Goal: Task Accomplishment & Management: Complete application form

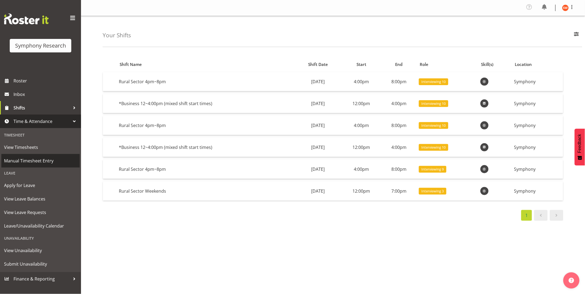
click at [24, 159] on span "Manual Timesheet Entry" at bounding box center [40, 161] width 73 height 8
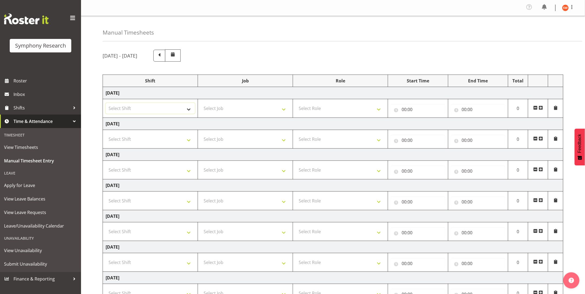
click at [187, 110] on select "Select Shift !!Weekend Residential (Roster IT Shift Label) *Business 9/10am ~ 4…" at bounding box center [150, 108] width 89 height 11
select select "81298"
click at [106, 103] on select "Select Shift !!Weekend Residential (Roster IT Shift Label) *Business 9/10am ~ 4…" at bounding box center [150, 108] width 89 height 11
click at [238, 106] on select "Select Job 550060 IF Admin 553492 World Poll Aus Wave 2 Main 2025 553493 World …" at bounding box center [245, 108] width 89 height 11
select select "10587"
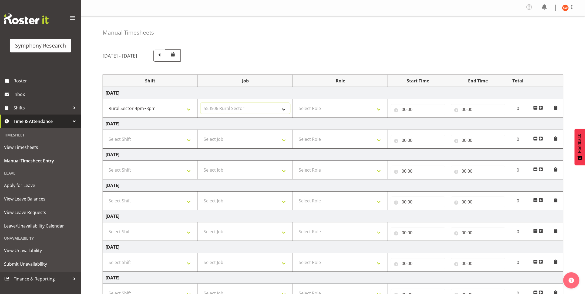
click at [201, 103] on select "Select Job 550060 IF Admin 553492 World Poll Aus Wave 2 Main 2025 553493 World …" at bounding box center [245, 108] width 89 height 11
click at [316, 108] on select "Select Role Briefing Interviewing" at bounding box center [340, 108] width 89 height 11
select select "47"
click at [296, 103] on select "Select Role Briefing Interviewing" at bounding box center [340, 108] width 89 height 11
click at [401, 108] on input "00:00" at bounding box center [418, 109] width 54 height 11
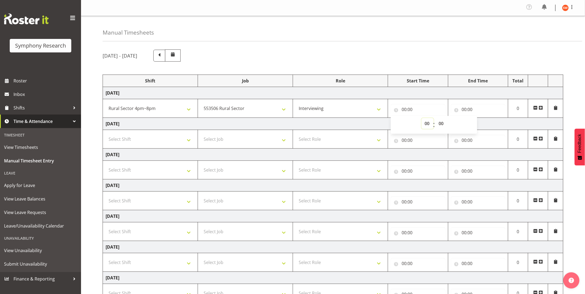
click at [431, 123] on select "00 01 02 03 04 05 06 07 08 09 10 11 12 13 14 15 16 17 18 19 20 21 22 23" at bounding box center [428, 123] width 12 height 11
select select "4"
click at [422, 118] on select "00 01 02 03 04 05 06 07 08 09 10 11 12 13 14 15 16 17 18 19 20 21 22 23" at bounding box center [428, 123] width 12 height 11
type input "04:00"
click at [584, 158] on button "Feedback" at bounding box center [580, 147] width 10 height 37
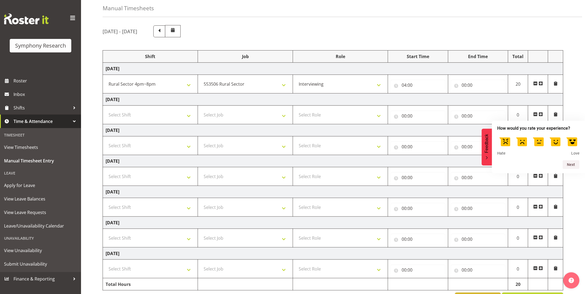
scroll to position [48, 0]
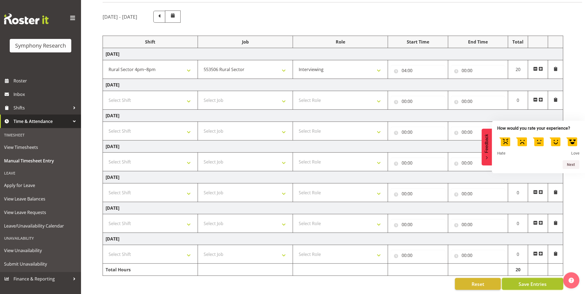
click at [517, 279] on button "Save Entries" at bounding box center [532, 284] width 61 height 12
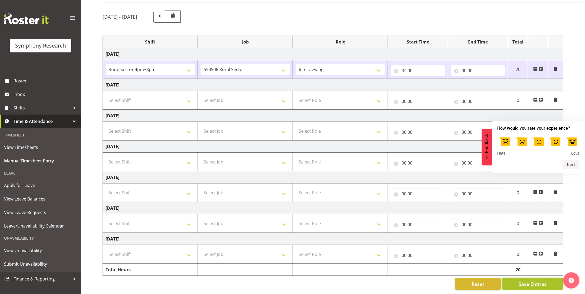
click at [517, 280] on button "Save Entries" at bounding box center [532, 284] width 61 height 12
